Goal: Task Accomplishment & Management: Manage account settings

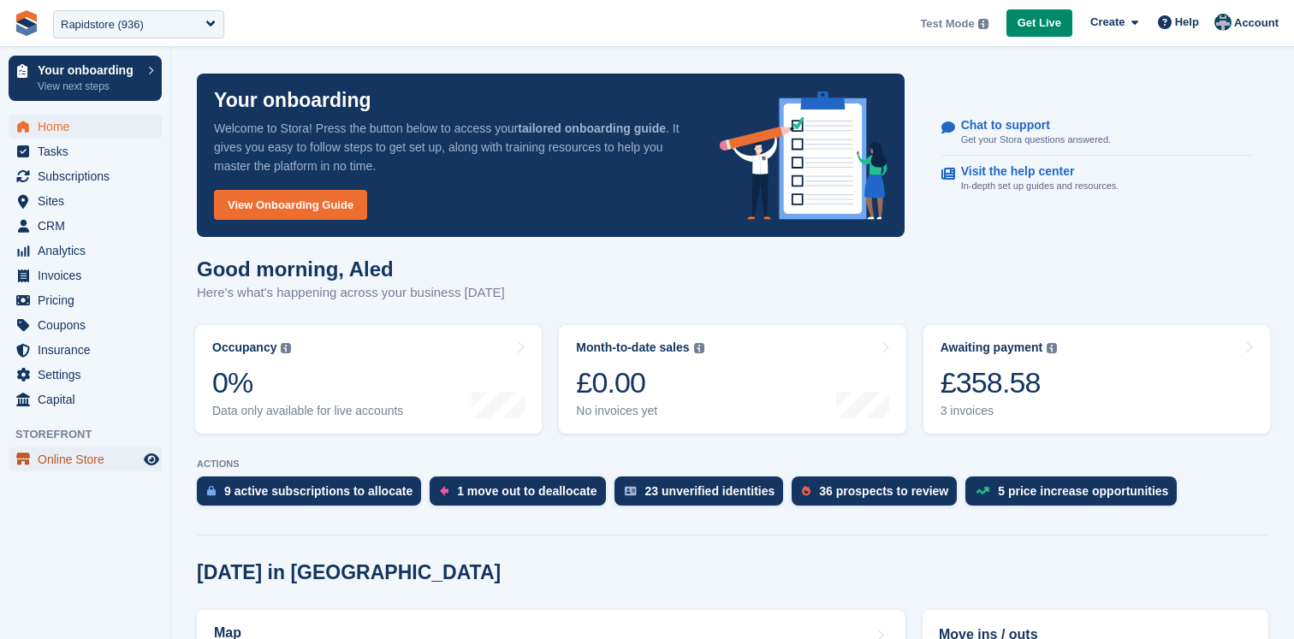
click at [86, 462] on span "Online Store" at bounding box center [89, 460] width 103 height 24
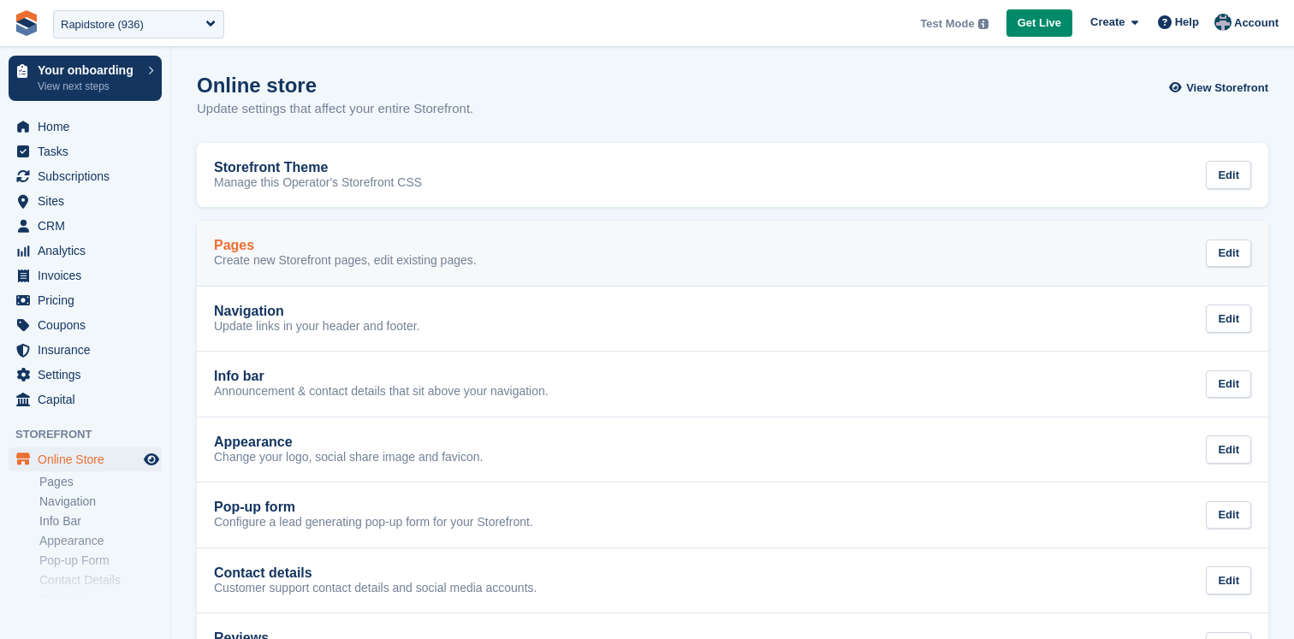
click at [307, 250] on div "Pages" at bounding box center [345, 245] width 263 height 15
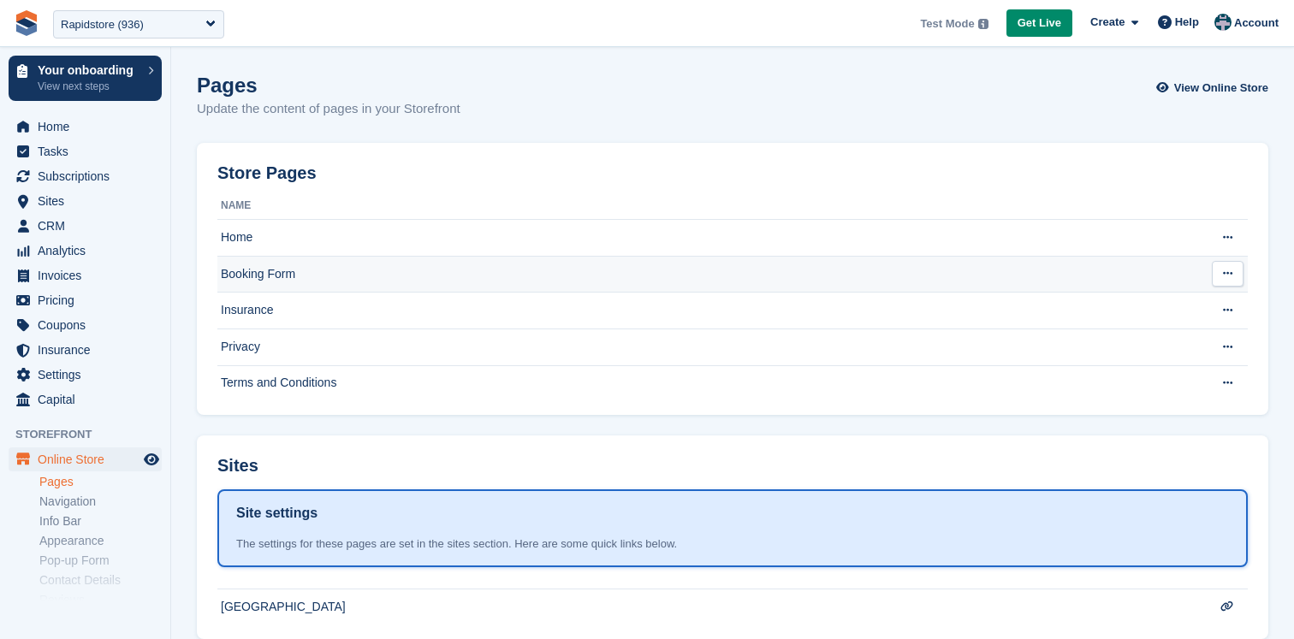
click at [312, 271] on td "Booking Form" at bounding box center [706, 274] width 979 height 37
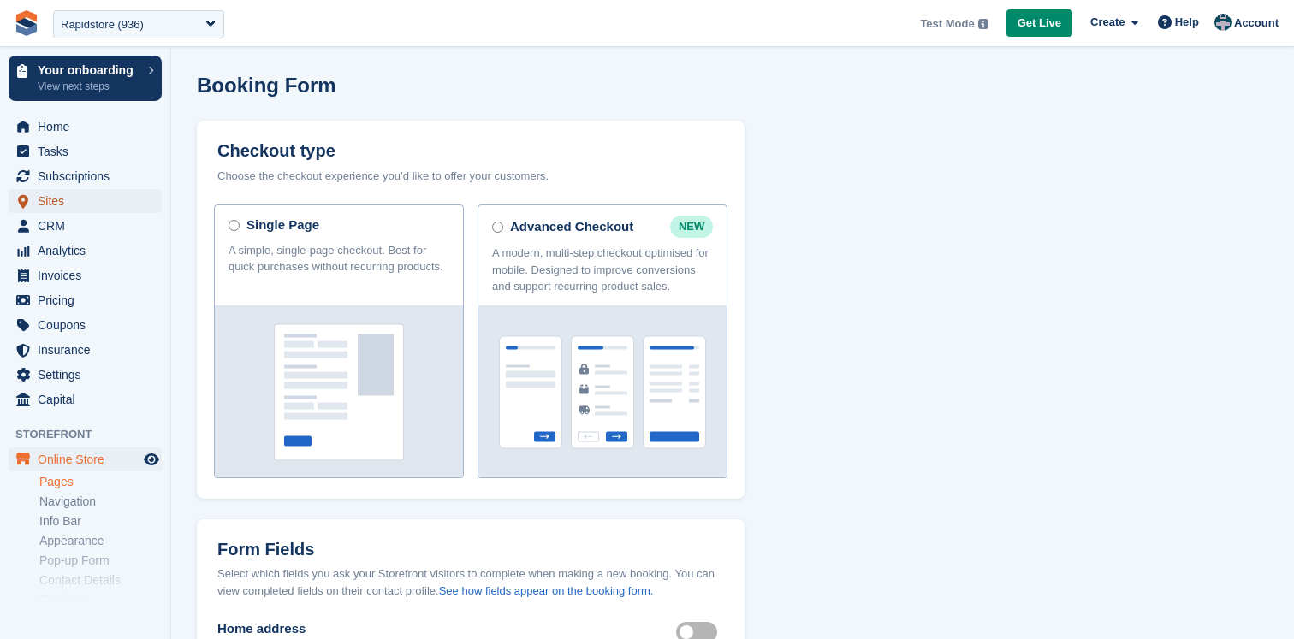
click at [80, 196] on span "Sites" at bounding box center [89, 201] width 103 height 24
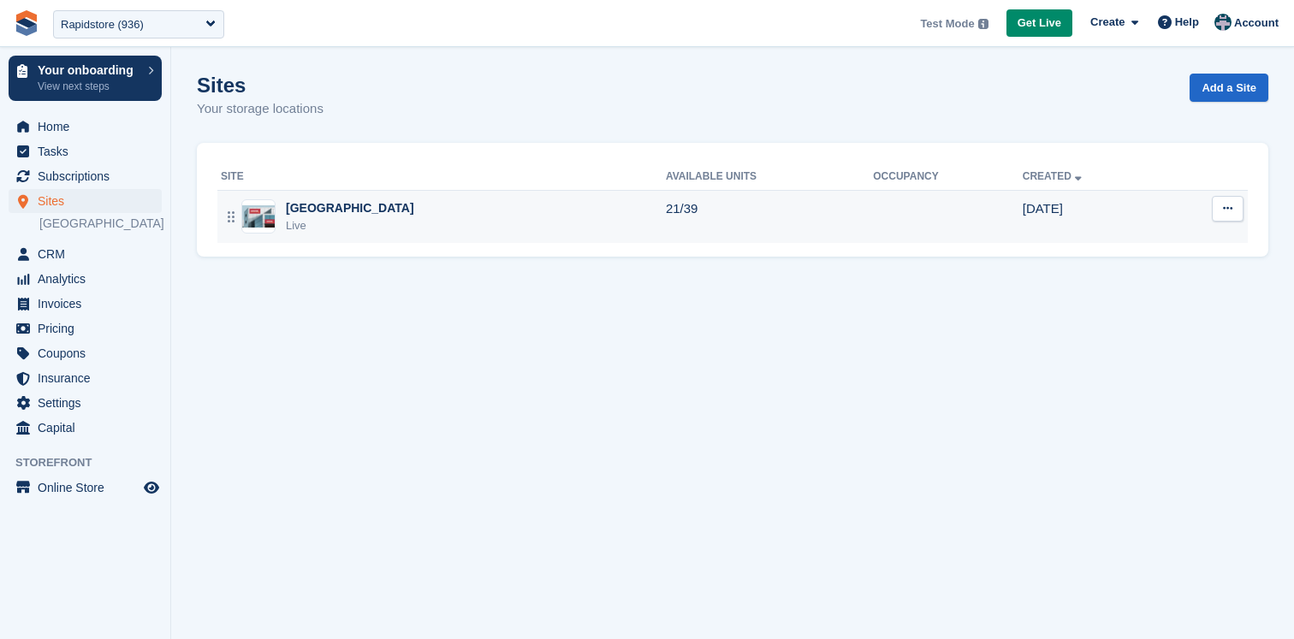
click at [401, 214] on div "Bridge Street Live" at bounding box center [443, 216] width 445 height 35
click at [448, 215] on div "Bridge Street Live" at bounding box center [443, 216] width 445 height 35
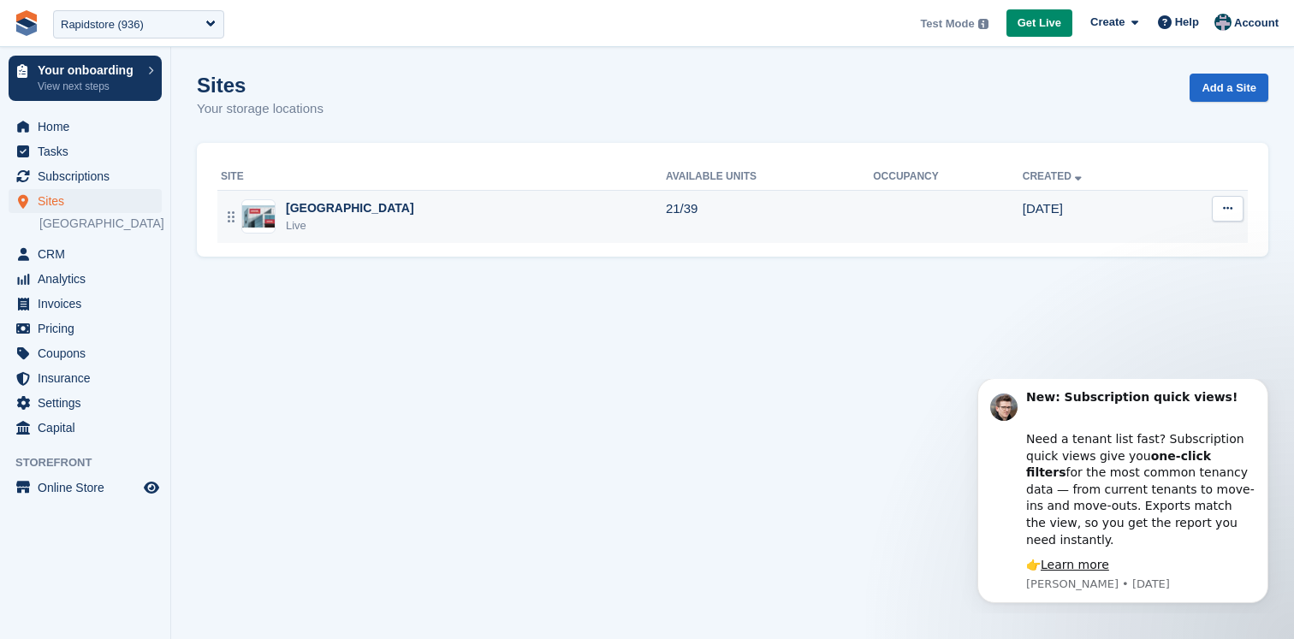
click at [552, 210] on div "Bridge Street Live" at bounding box center [443, 216] width 445 height 35
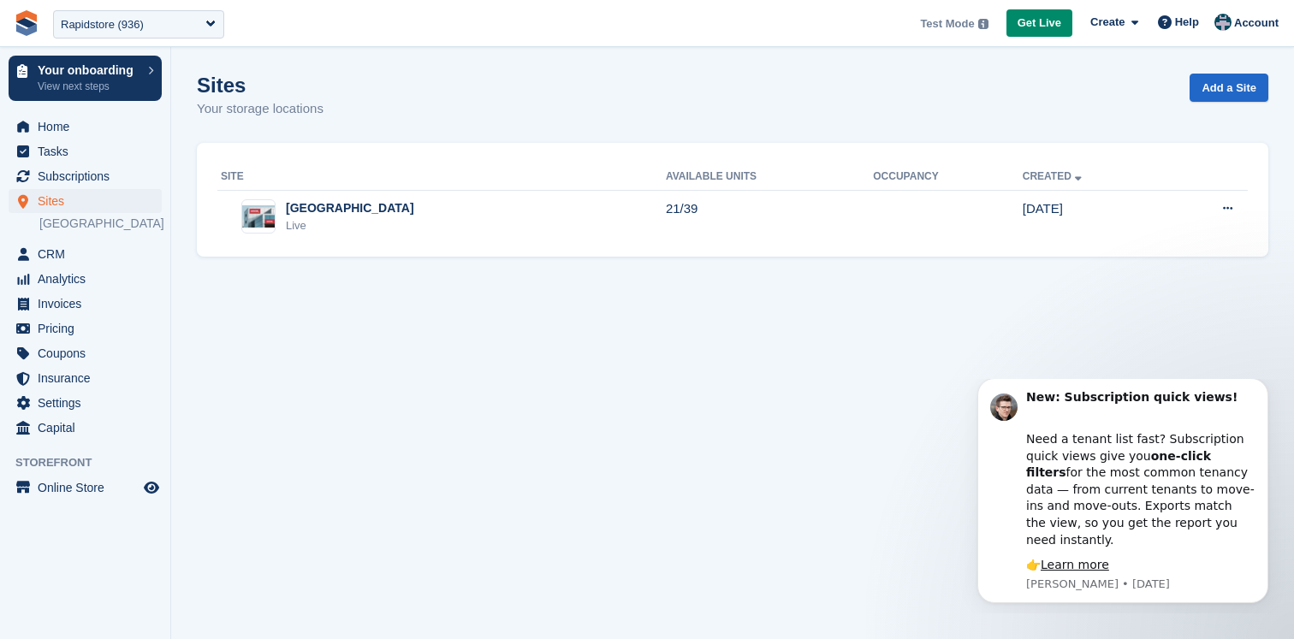
click at [535, 427] on section "Sites Your storage locations Add a Site Site Available Units Occupancy Created …" at bounding box center [732, 319] width 1123 height 639
click at [657, 309] on section "Sites Your storage locations Add a Site Site Available Units Occupancy Created …" at bounding box center [732, 319] width 1123 height 639
click at [671, 413] on section "Sites Your storage locations Add a Site Site Available Units Occupancy Created …" at bounding box center [732, 319] width 1123 height 639
click at [592, 332] on section "Sites Your storage locations Add a Site Site Available Units Occupancy Created …" at bounding box center [732, 319] width 1123 height 639
click at [600, 400] on section "Sites Your storage locations Add a Site Site Available Units Occupancy Created …" at bounding box center [732, 319] width 1123 height 639
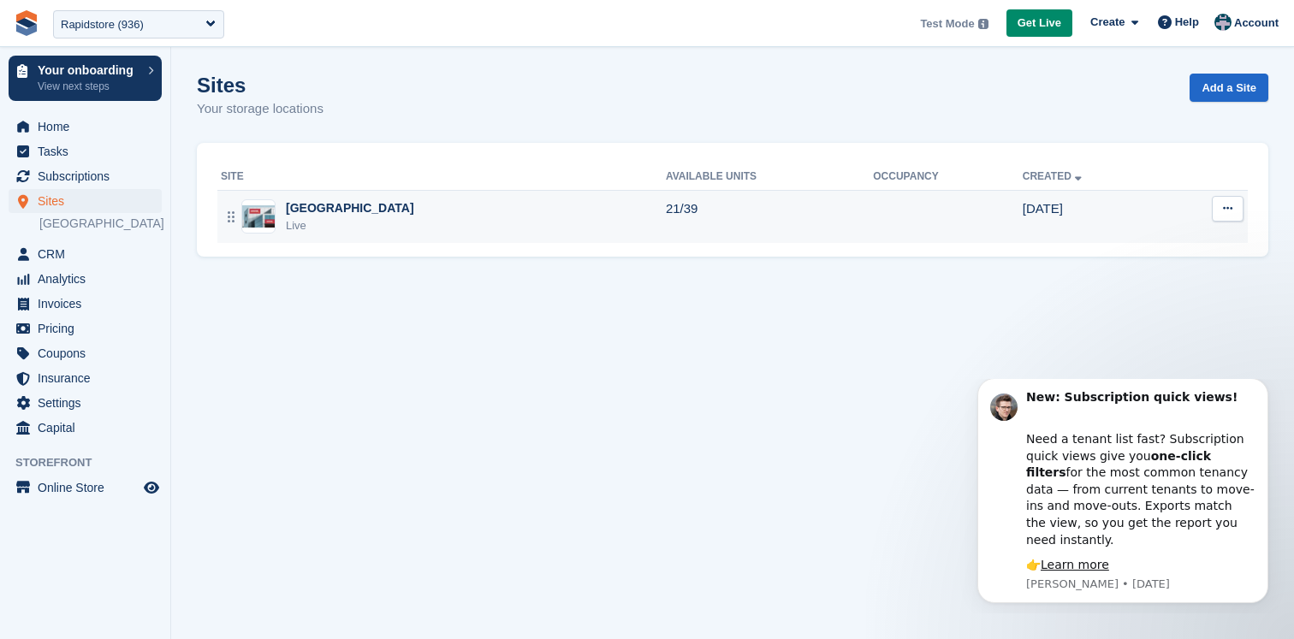
click at [1050, 218] on td "[DATE]" at bounding box center [1094, 216] width 143 height 53
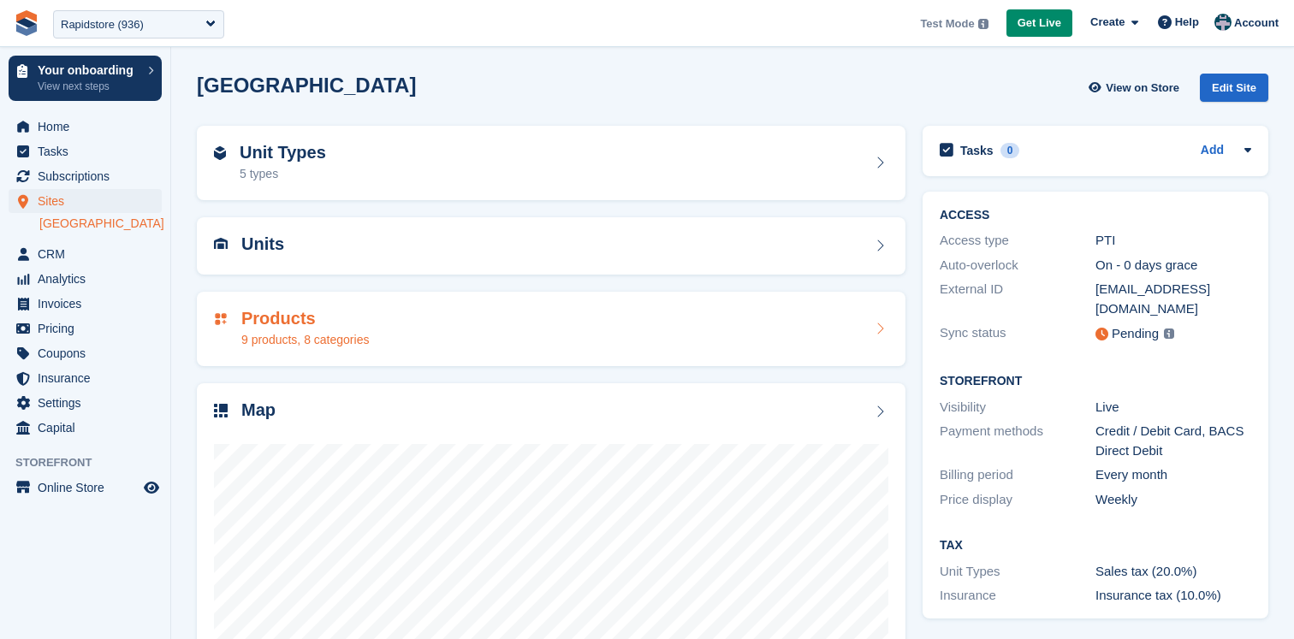
click at [549, 348] on div "Products 9 products, 8 categories" at bounding box center [551, 329] width 674 height 41
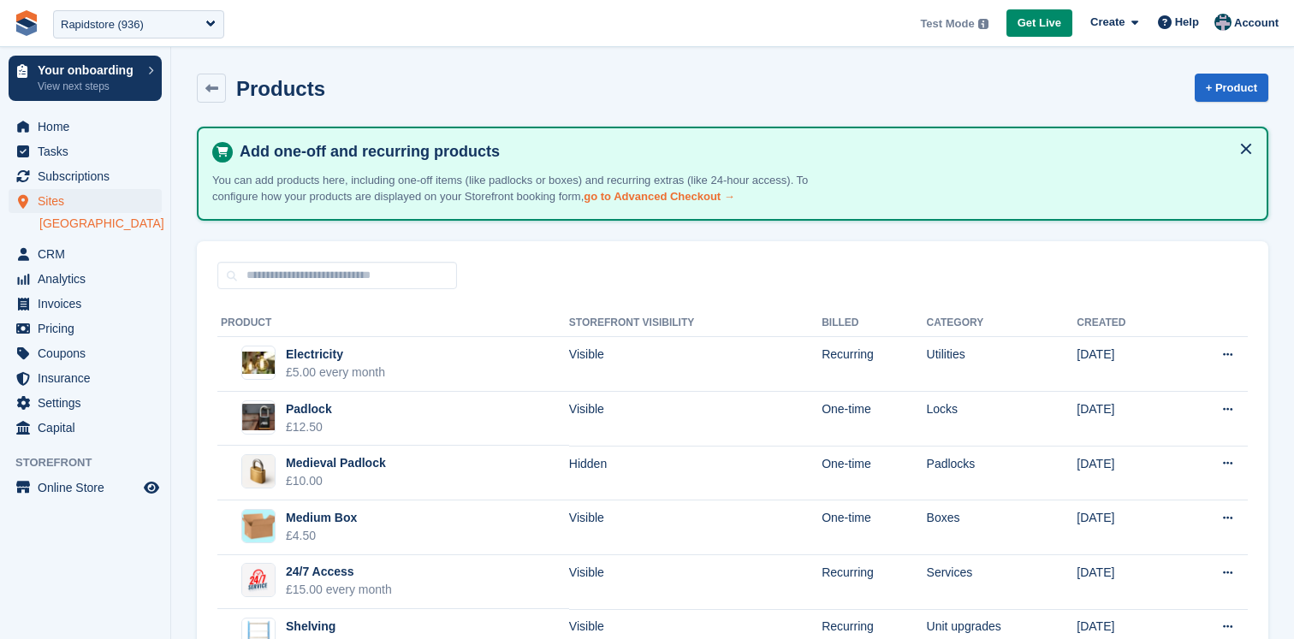
click at [682, 196] on link "go to Advanced Checkout →" at bounding box center [659, 196] width 151 height 13
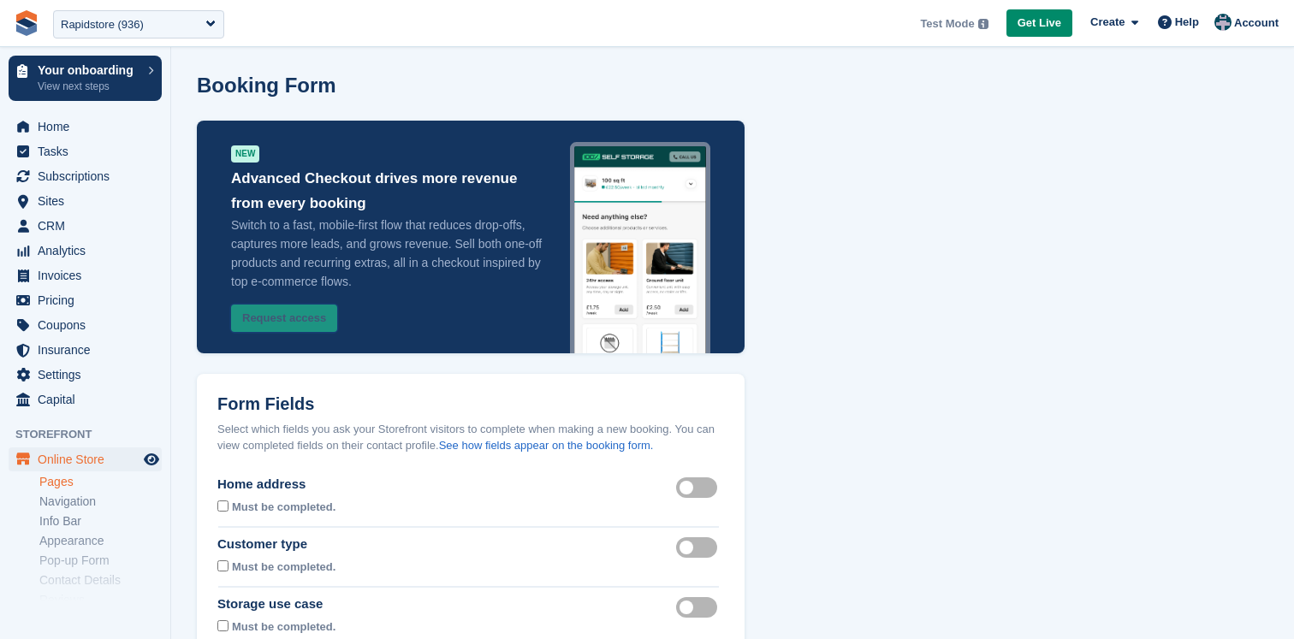
click at [306, 320] on button "Request access" at bounding box center [284, 319] width 106 height 28
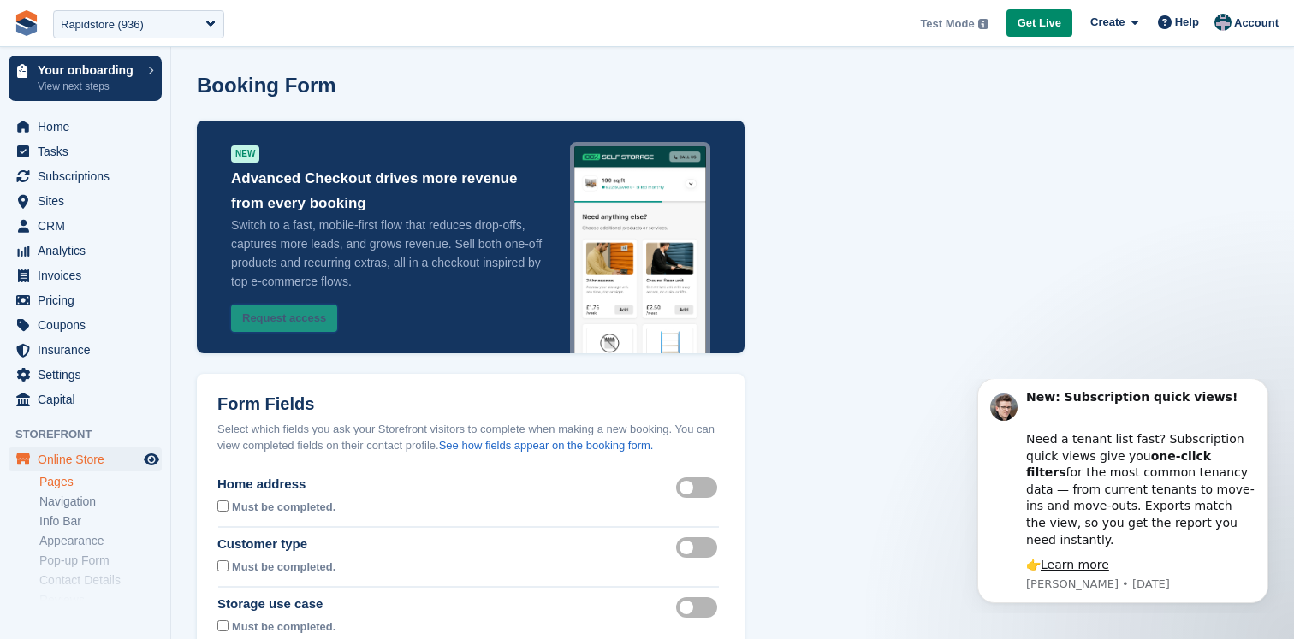
click at [296, 318] on button "Request access" at bounding box center [284, 319] width 106 height 28
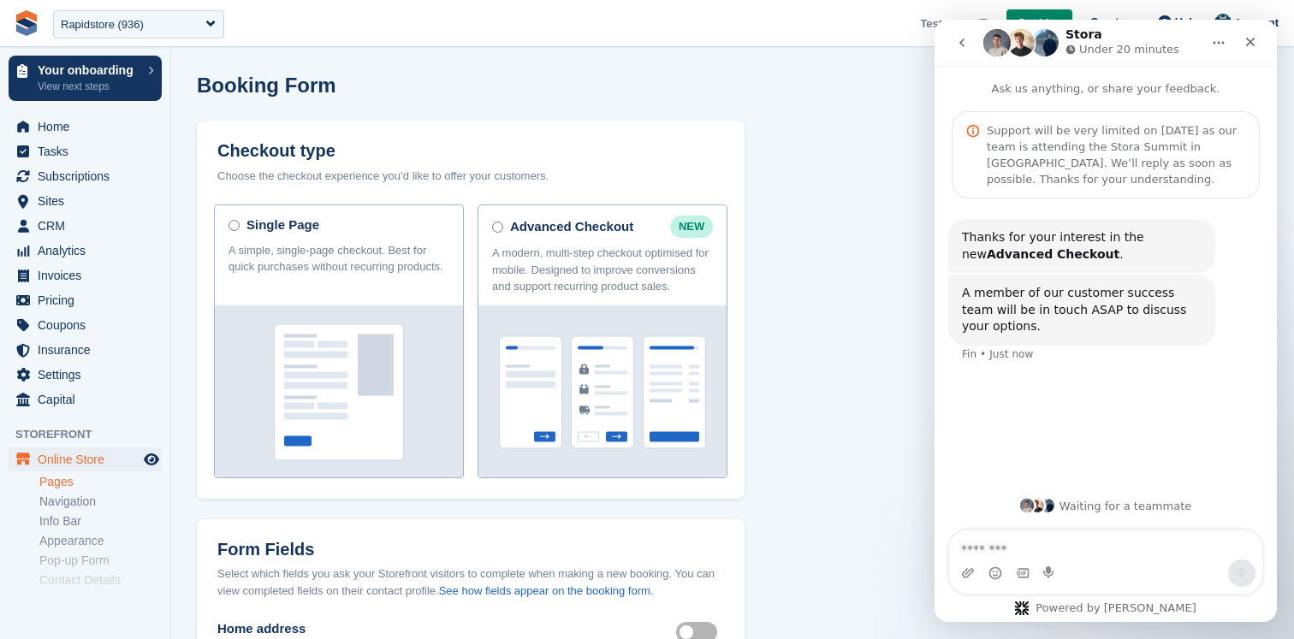
click at [1060, 543] on textarea "Message…" at bounding box center [1105, 545] width 313 height 29
type textarea "**********"
click at [1243, 47] on div "Close" at bounding box center [1250, 42] width 31 height 31
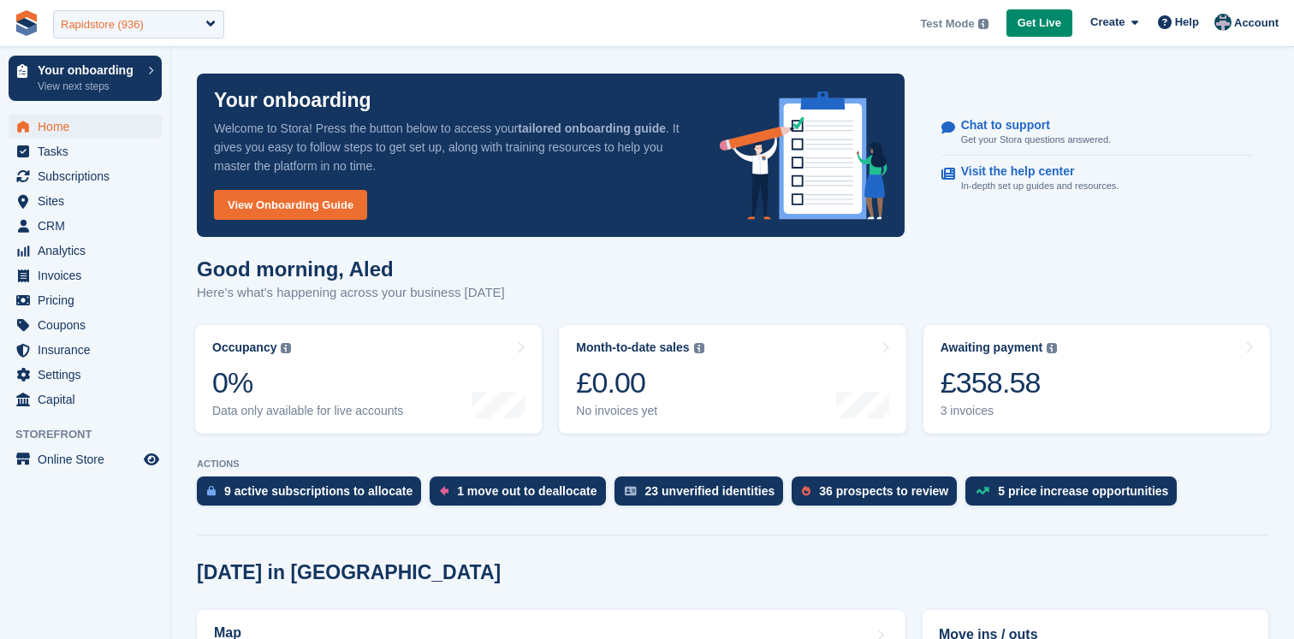
click at [200, 22] on div "Rapidstore (936)" at bounding box center [138, 24] width 171 height 28
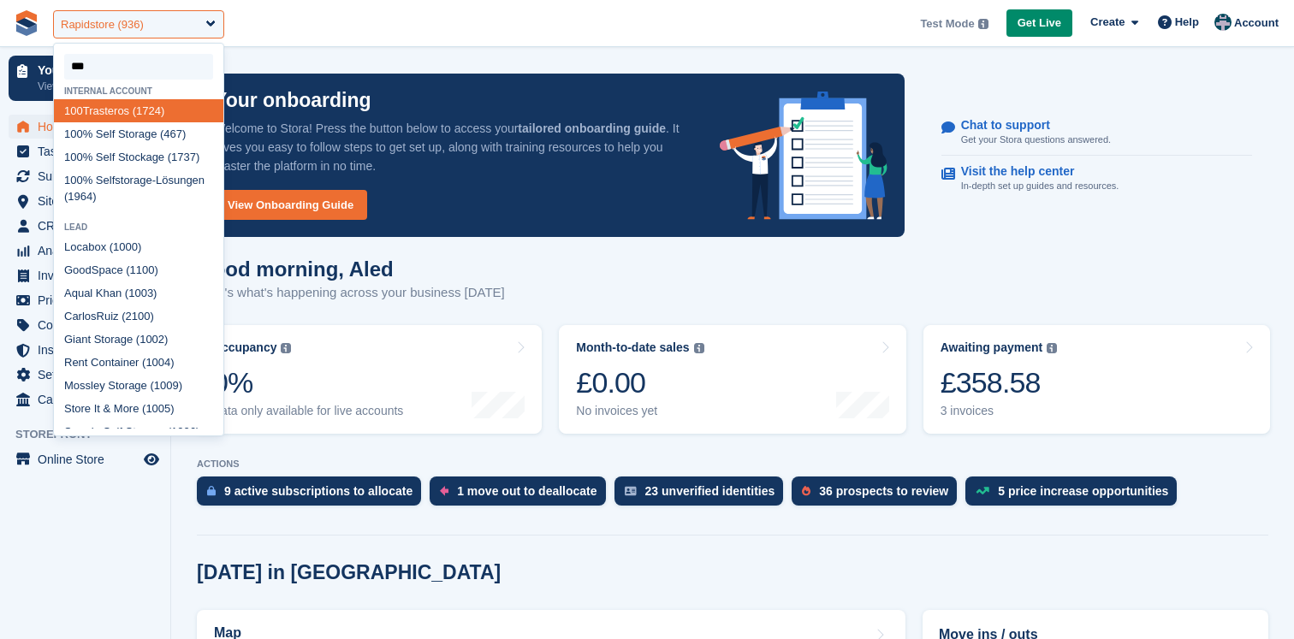
type input "****"
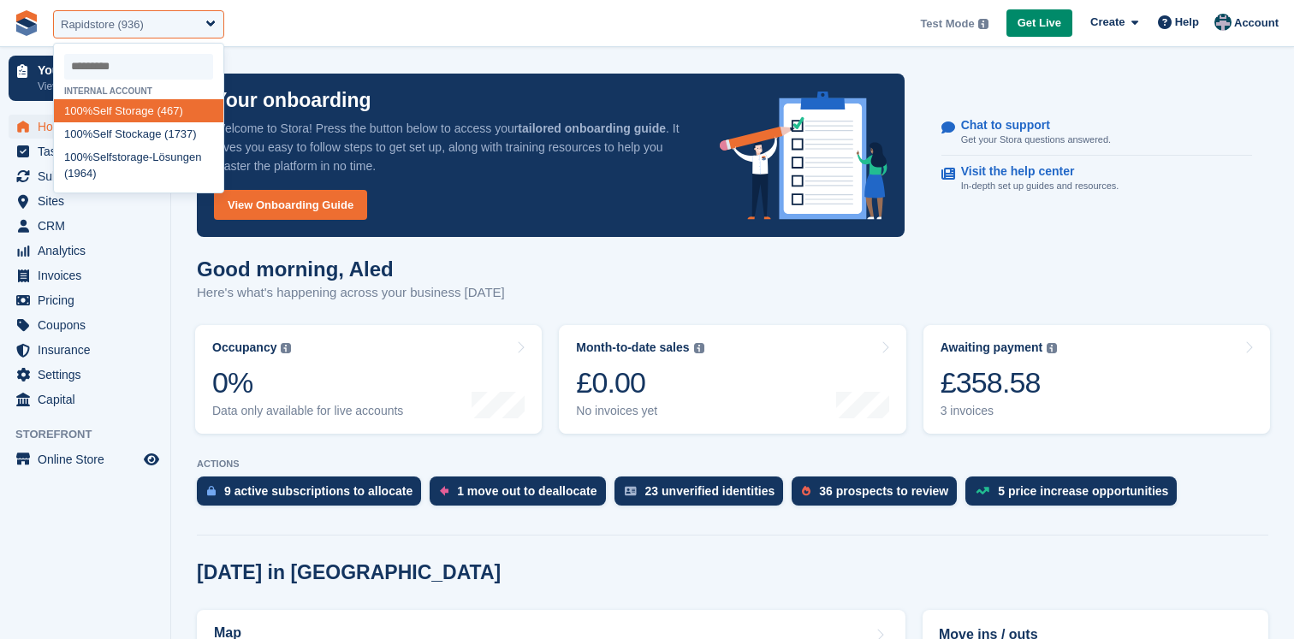
select select "***"
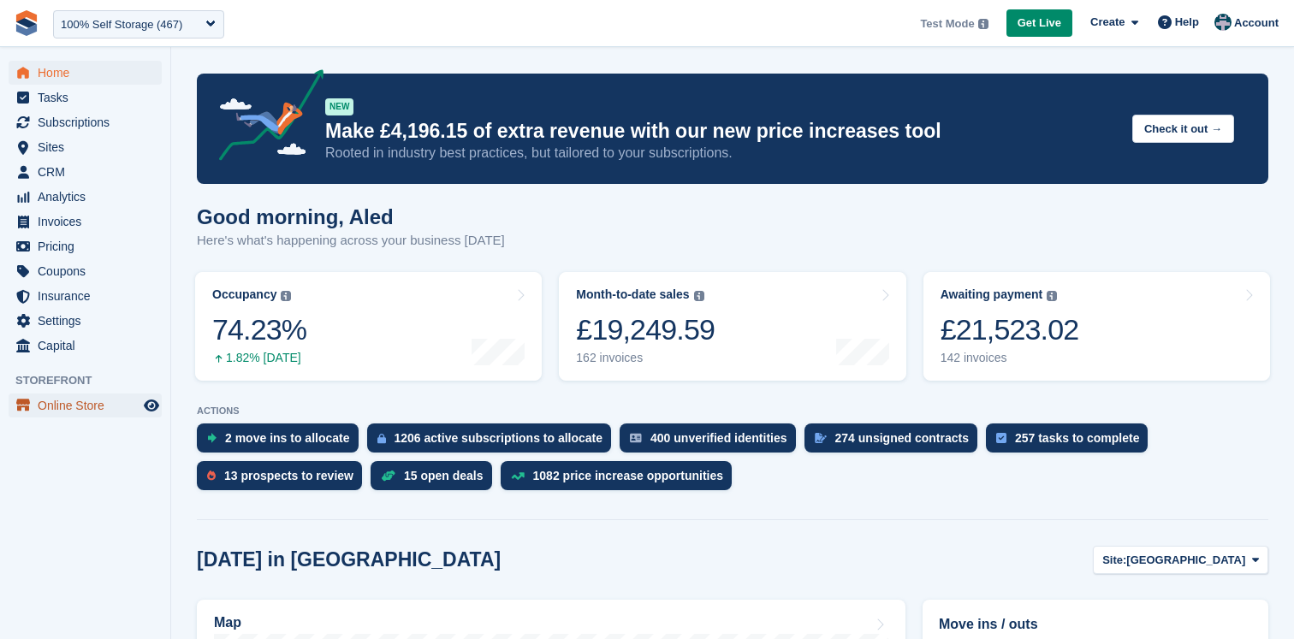
click at [54, 405] on span "Online Store" at bounding box center [89, 406] width 103 height 24
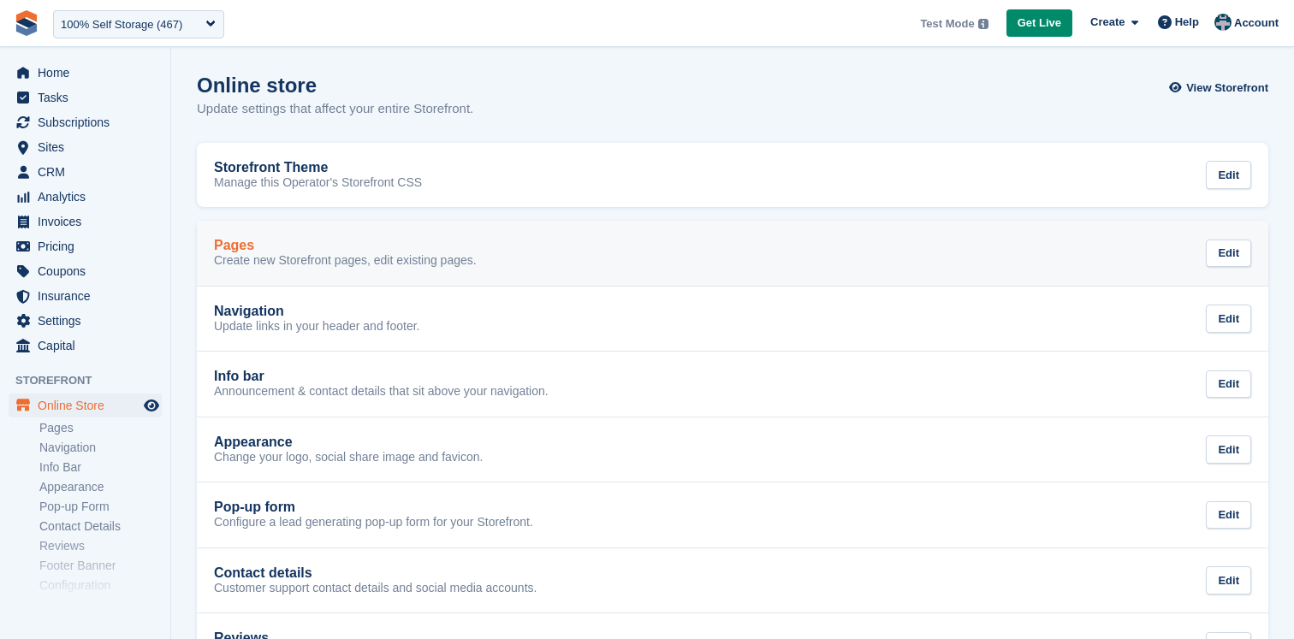
click at [463, 243] on div "Pages" at bounding box center [345, 245] width 263 height 15
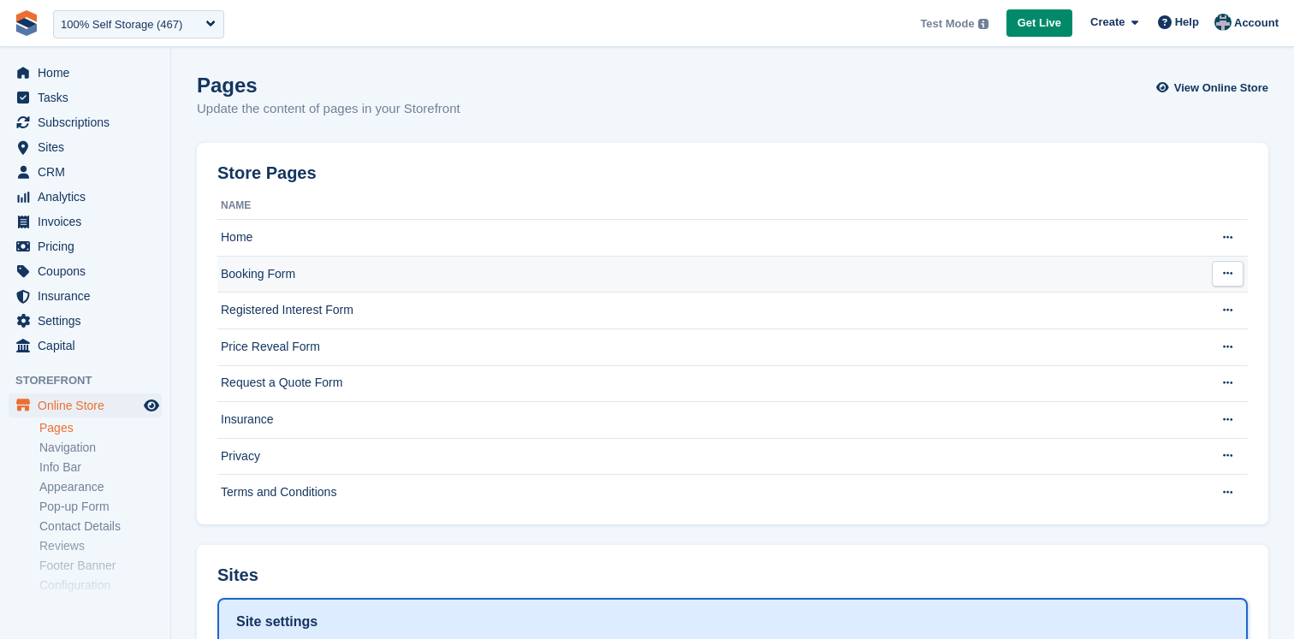
click at [427, 268] on td "Booking Form" at bounding box center [706, 274] width 979 height 37
